Goal: Navigation & Orientation: Find specific page/section

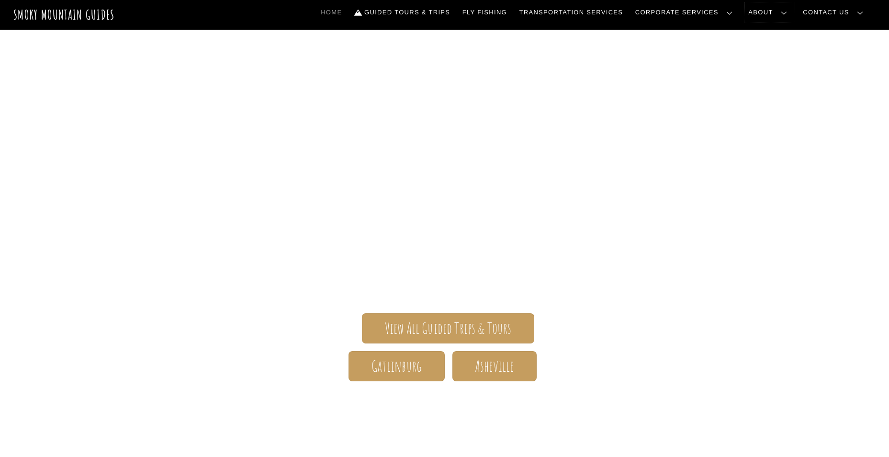
click at [757, 14] on link "About" at bounding box center [770, 12] width 50 height 20
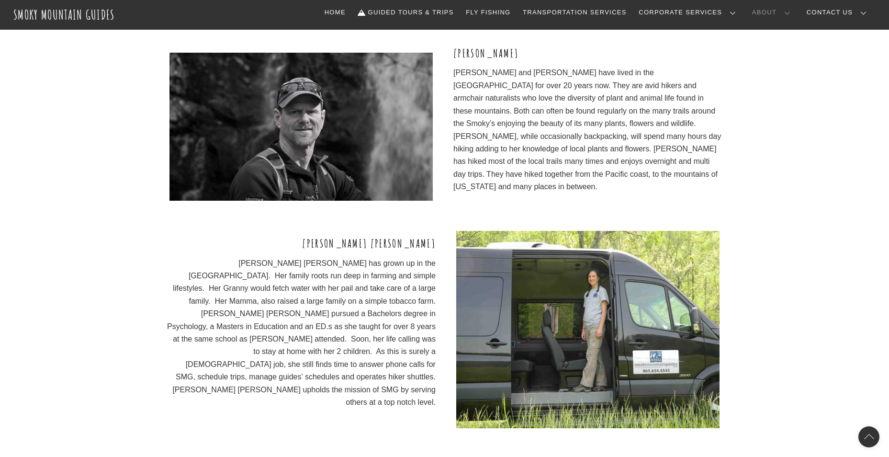
scroll to position [1101, 0]
drag, startPoint x: 137, startPoint y: 239, endPoint x: 84, endPoint y: 226, distance: 54.7
click at [84, 230] on div "Anne Marie Anne Marie has grown up in the Smoky Mountains. Her family roots run…" at bounding box center [444, 351] width 889 height 242
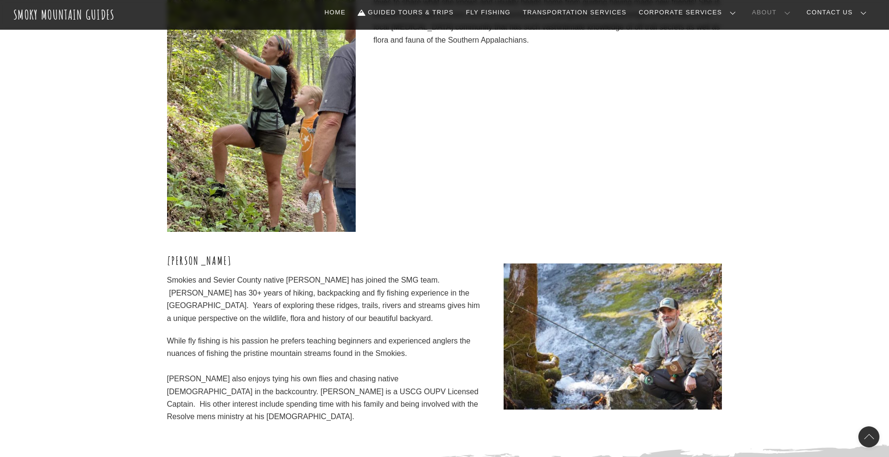
scroll to position [2920, 0]
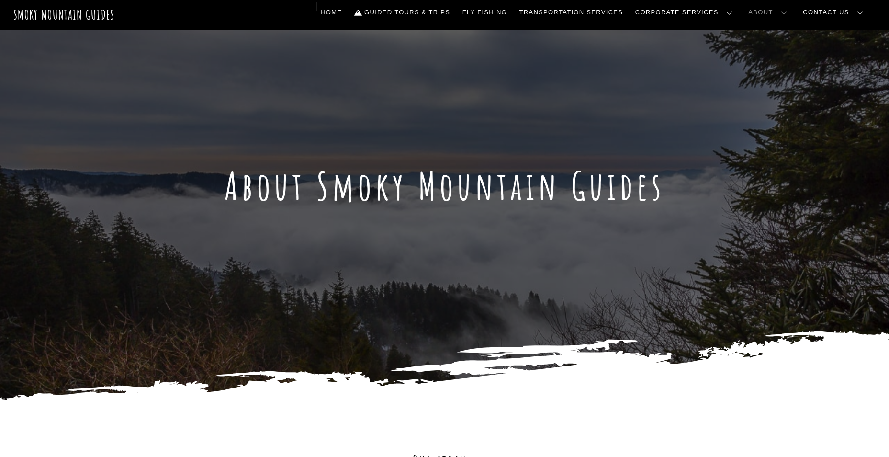
click at [330, 10] on link "Home" at bounding box center [331, 12] width 29 height 20
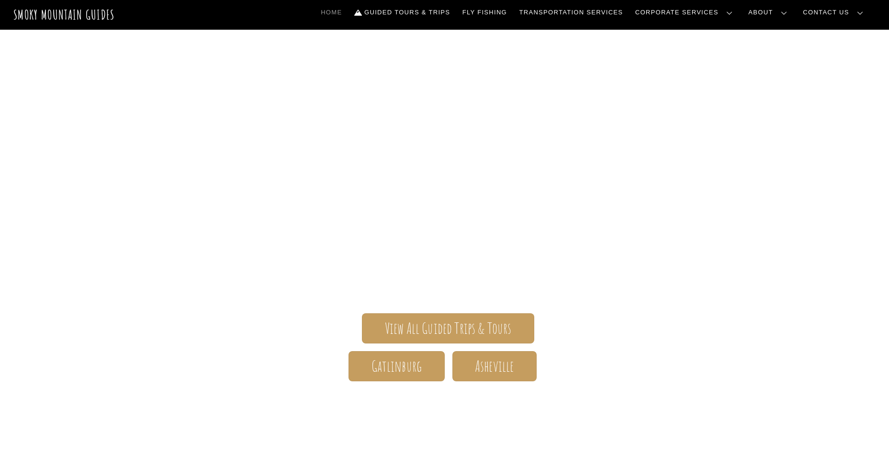
click at [869, 40] on div "Smoky Mountain Guides The ONLY one-stop, full Service Guide Company for the Gat…" at bounding box center [444, 301] width 889 height 542
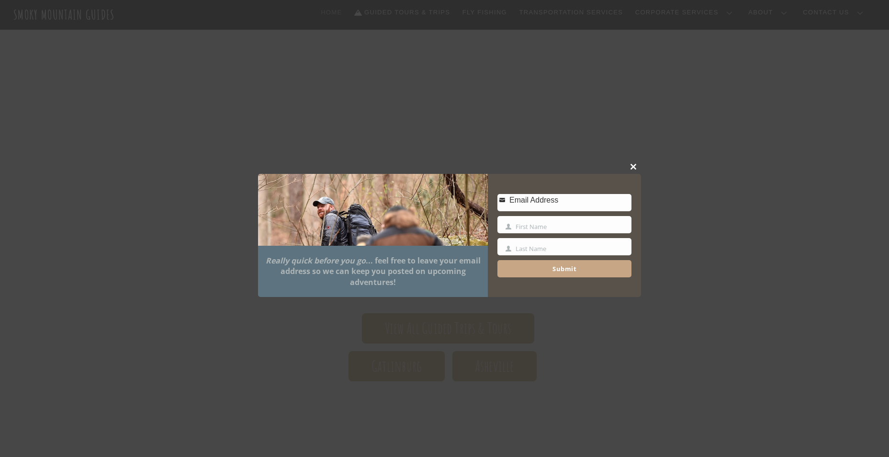
click at [633, 167] on span at bounding box center [634, 167] width 14 height 6
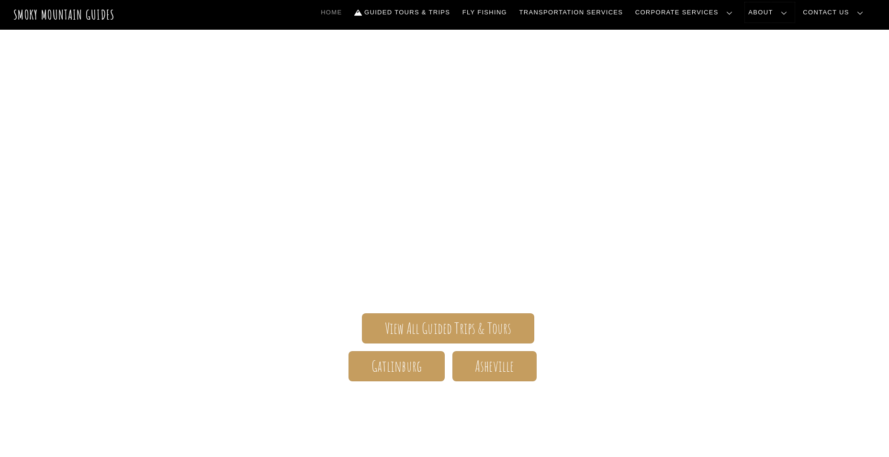
click at [768, 12] on link "About" at bounding box center [770, 12] width 50 height 20
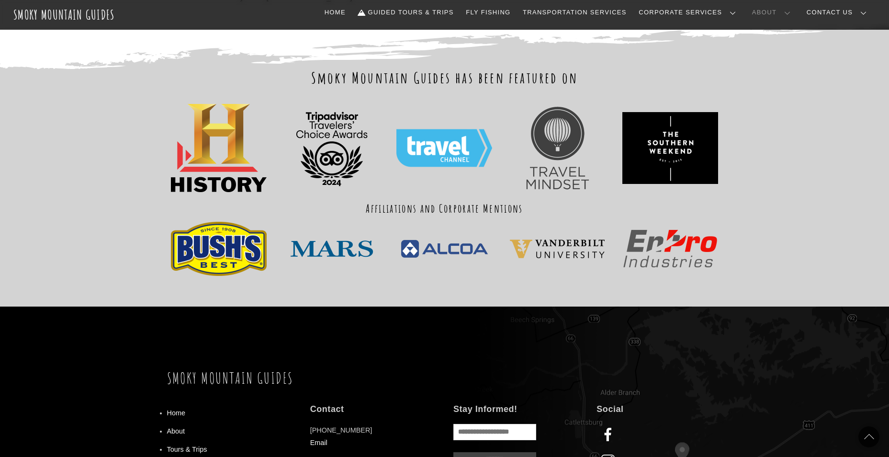
scroll to position [3286, 0]
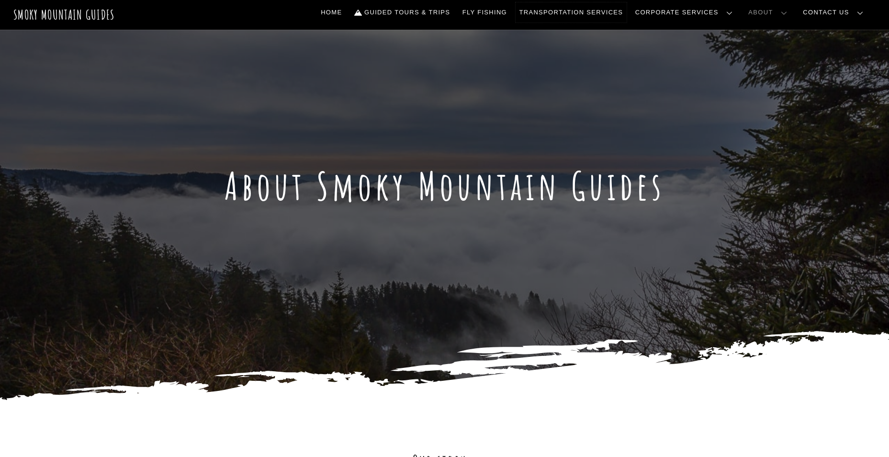
click at [552, 15] on link "Transportation Services" at bounding box center [571, 12] width 111 height 20
